Goal: Transaction & Acquisition: Obtain resource

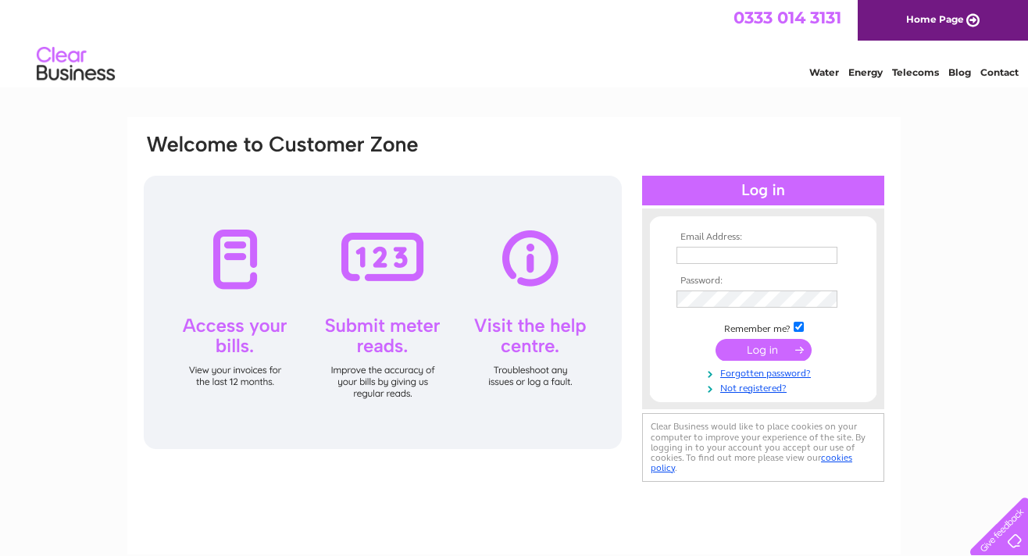
click at [756, 250] on input "text" at bounding box center [757, 255] width 161 height 17
type input "shop@shooftie.co.uk"
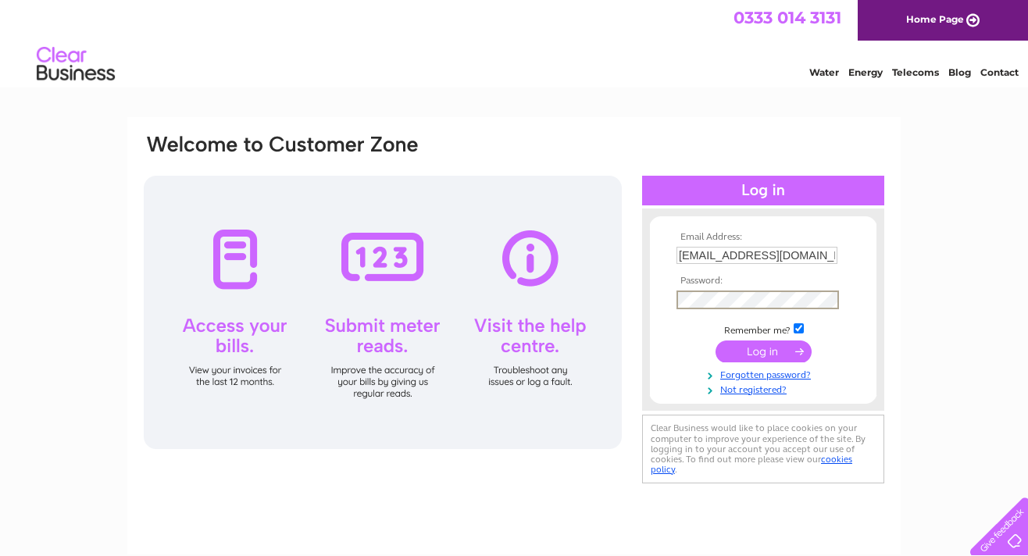
click at [786, 341] on input "submit" at bounding box center [764, 352] width 96 height 22
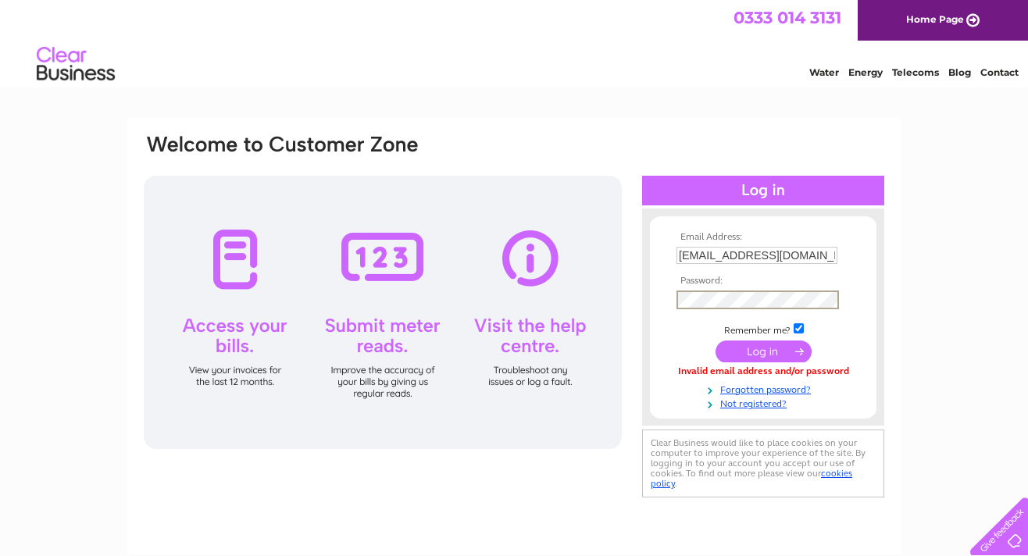
click at [741, 348] on input "submit" at bounding box center [764, 352] width 96 height 22
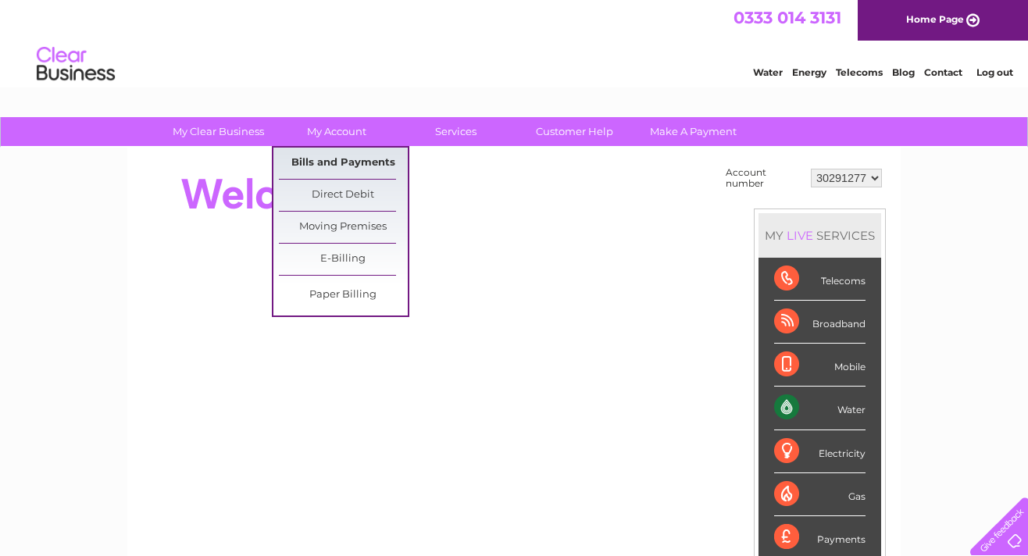
click at [350, 166] on link "Bills and Payments" at bounding box center [343, 163] width 129 height 31
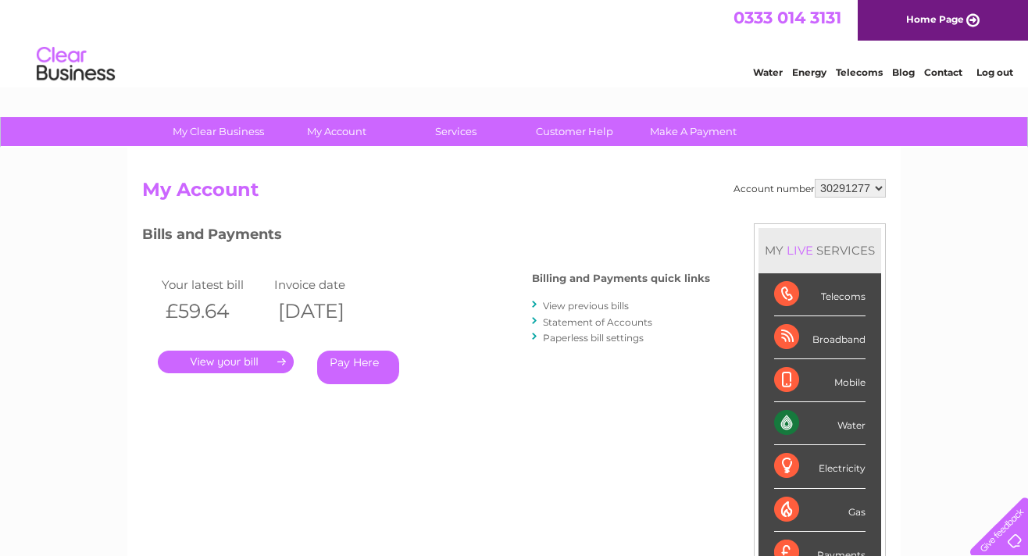
click at [246, 362] on link "." at bounding box center [226, 362] width 136 height 23
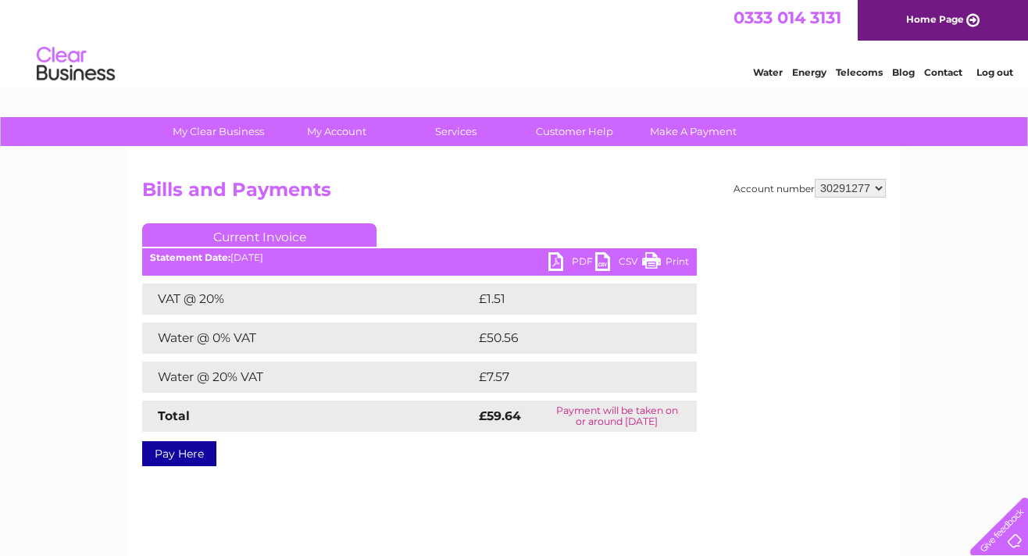
click at [562, 257] on link "PDF" at bounding box center [572, 263] width 47 height 23
click at [464, 203] on h2 "Bills and Payments" at bounding box center [514, 194] width 744 height 30
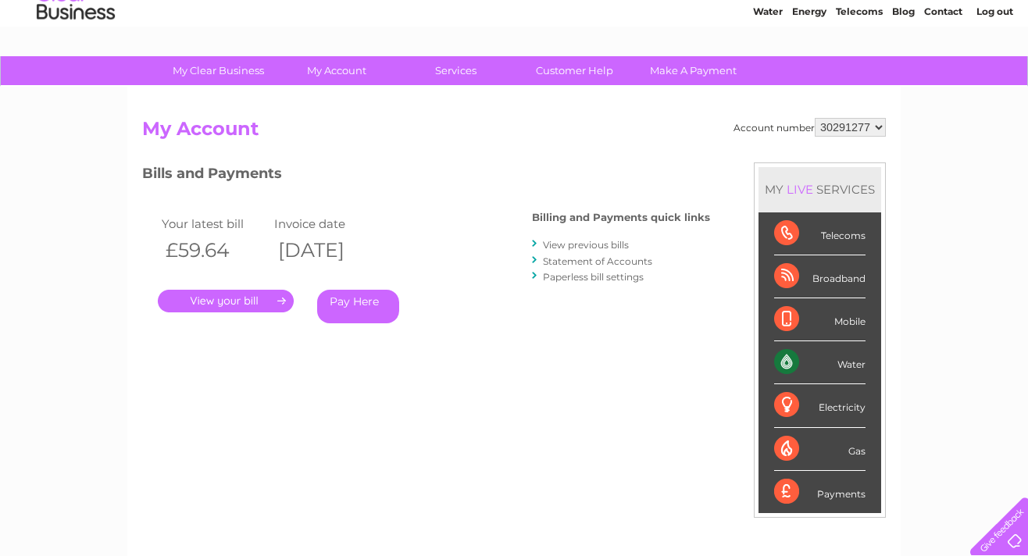
scroll to position [63, 0]
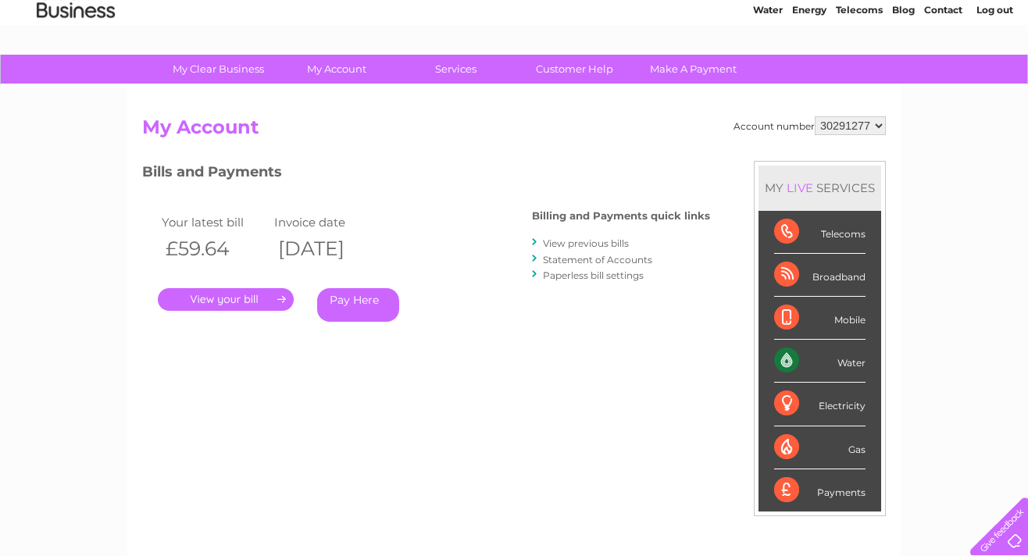
click at [616, 245] on link "View previous bills" at bounding box center [586, 244] width 86 height 12
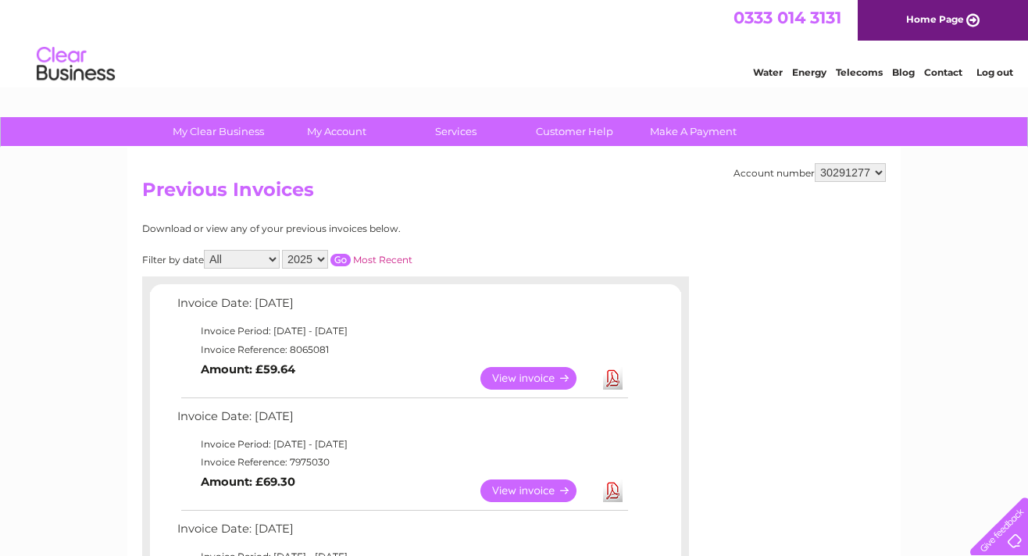
scroll to position [35, 0]
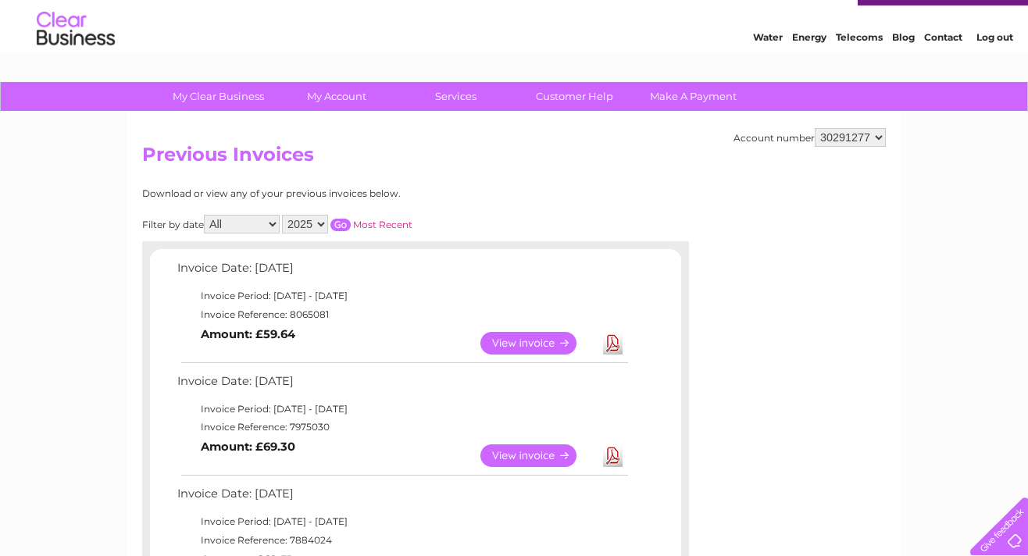
click at [613, 454] on link "Download" at bounding box center [613, 456] width 20 height 23
